Goal: Obtain resource: Download file/media

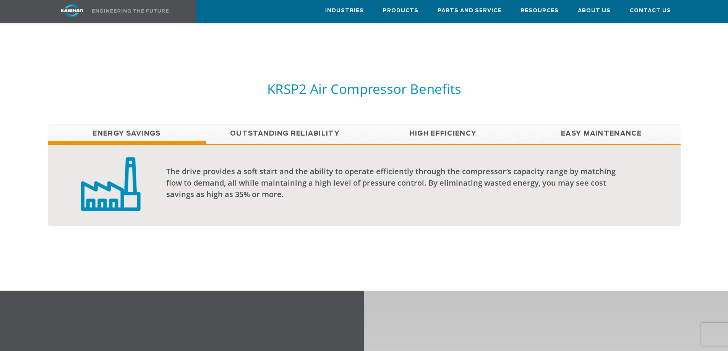
scroll to position [573, 0]
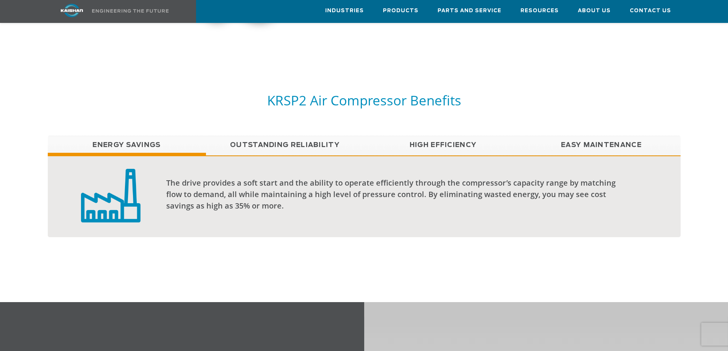
click at [585, 137] on link "Easy Maintenance" at bounding box center [601, 145] width 158 height 19
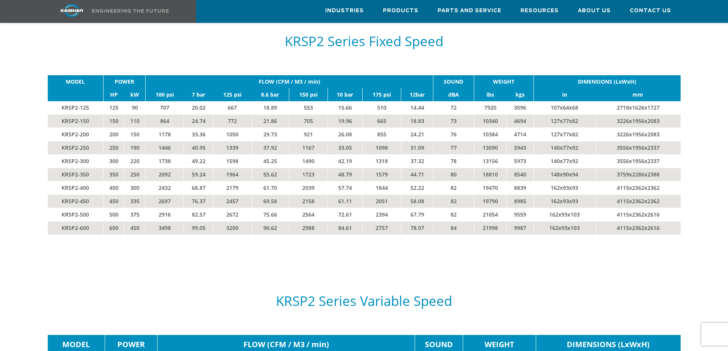
scroll to position [1375, 0]
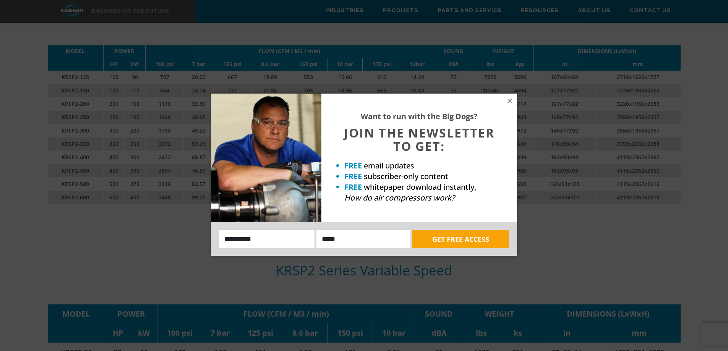
drag, startPoint x: 504, startPoint y: 100, endPoint x: 508, endPoint y: 100, distance: 3.9
click at [504, 100] on div "Want to run with the Big Dogs? JOIN THE NEWSLETTER TO GET: FREE email updates F…" at bounding box center [419, 158] width 196 height 129
click at [509, 102] on icon at bounding box center [509, 101] width 4 height 4
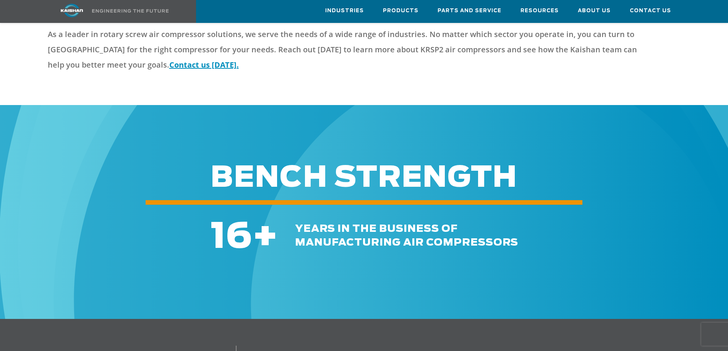
scroll to position [0, 0]
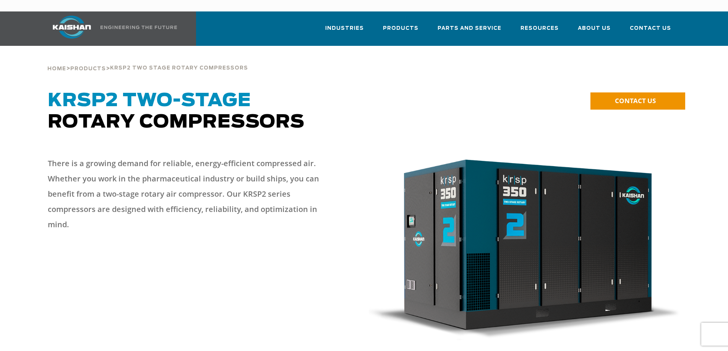
drag, startPoint x: 382, startPoint y: 202, endPoint x: 379, endPoint y: 87, distance: 115.0
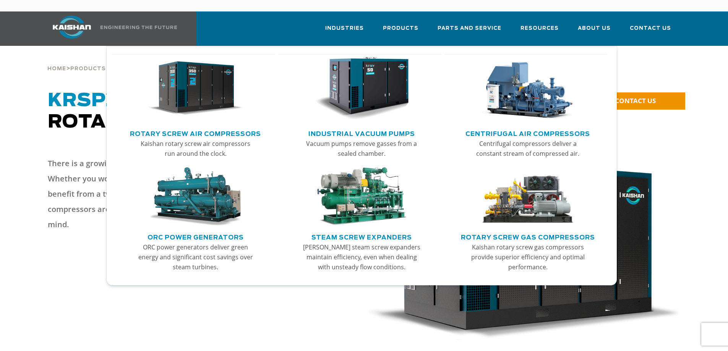
click at [183, 89] on img "Main menu" at bounding box center [195, 88] width 94 height 63
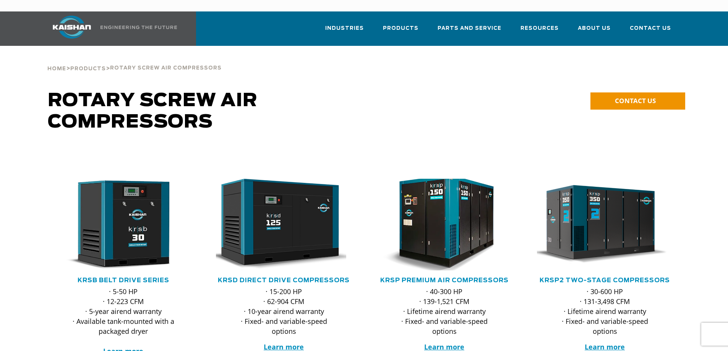
click at [441, 224] on img at bounding box center [439, 224] width 150 height 101
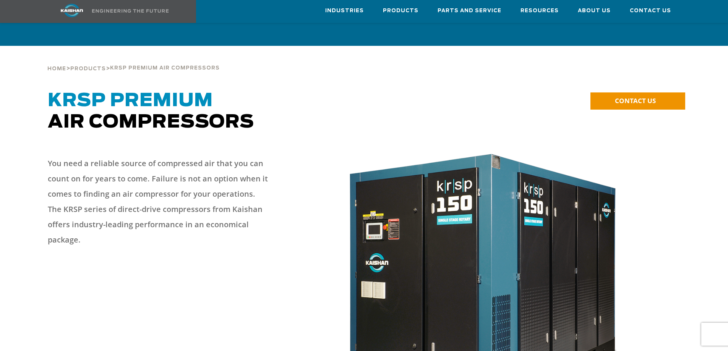
drag, startPoint x: 324, startPoint y: 249, endPoint x: 325, endPoint y: 86, distance: 163.9
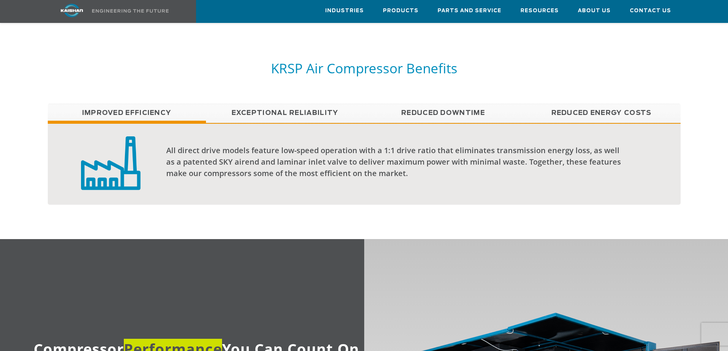
scroll to position [573, 0]
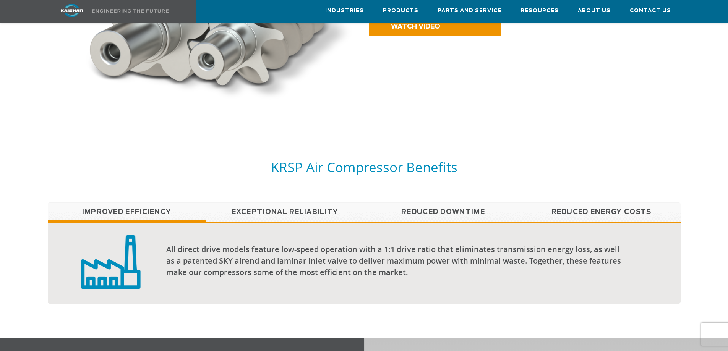
drag, startPoint x: 294, startPoint y: 204, endPoint x: 453, endPoint y: 207, distance: 159.0
click at [294, 204] on link "Exceptional reliability" at bounding box center [285, 211] width 158 height 19
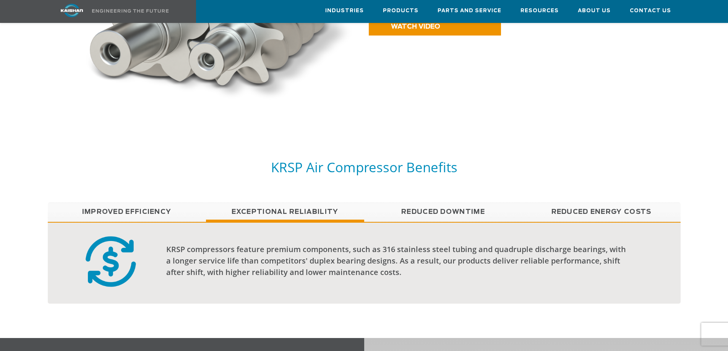
click at [578, 204] on link "Reduced Energy Costs" at bounding box center [601, 211] width 158 height 19
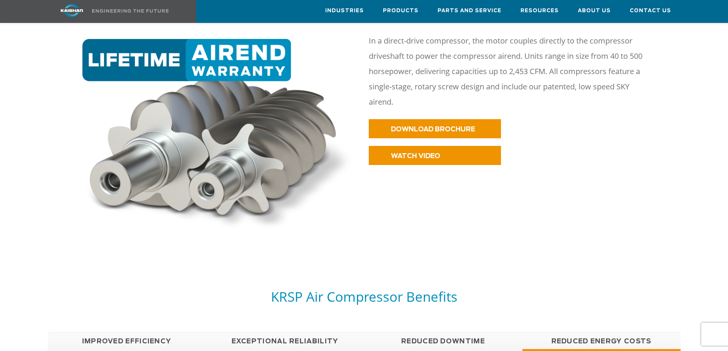
scroll to position [306, 0]
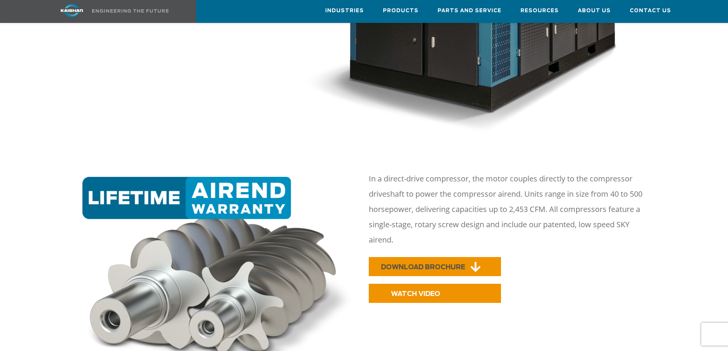
click at [440, 264] on span "DOWNLOAD BROCHURE" at bounding box center [423, 267] width 84 height 6
